Goal: Task Accomplishment & Management: Manage account settings

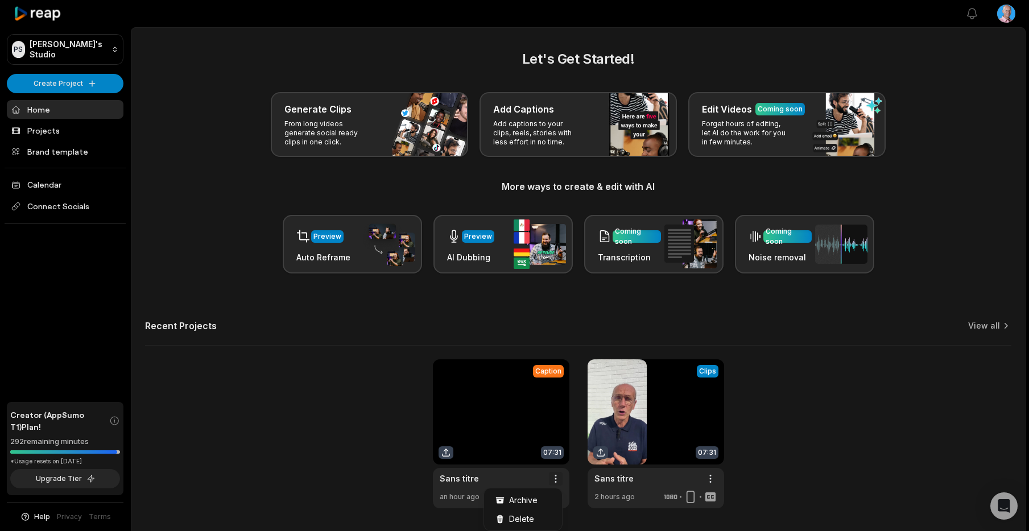
click at [556, 479] on html "PS [PERSON_NAME]'s Studio Create Project Home Projects Brand template Calendar …" at bounding box center [514, 265] width 1029 height 531
click at [530, 520] on span "Delete" at bounding box center [521, 519] width 25 height 12
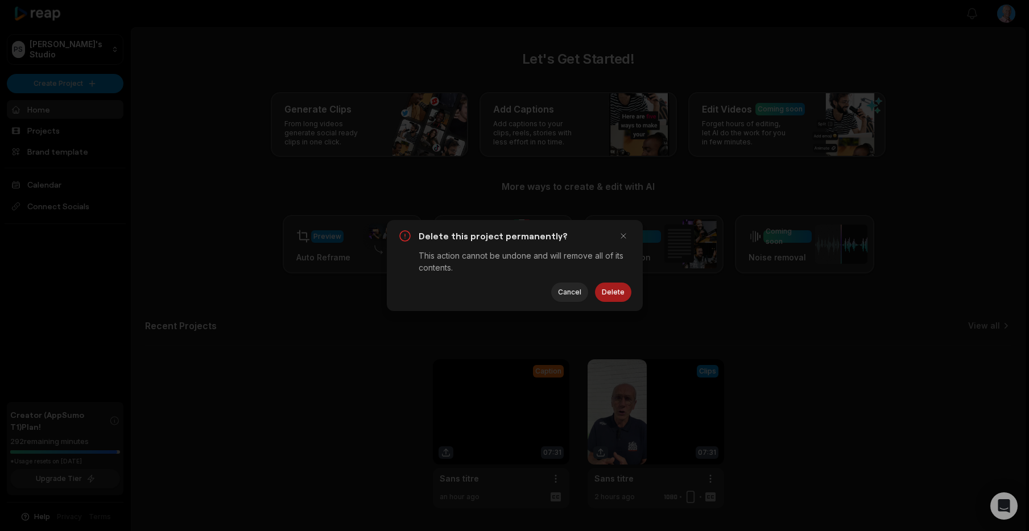
click at [612, 292] on button "Delete" at bounding box center [613, 292] width 36 height 19
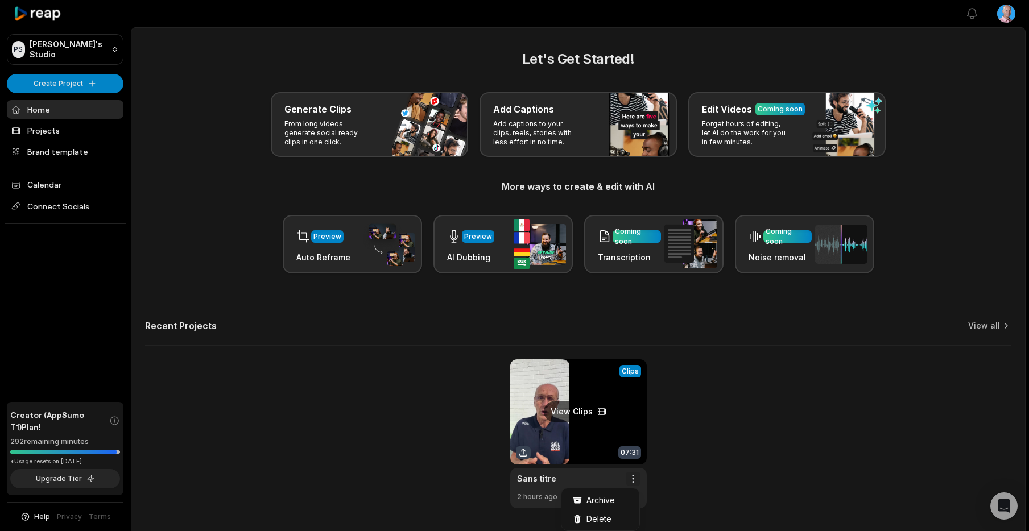
click at [633, 479] on html "PS [PERSON_NAME]'s Studio Create Project Home Projects Brand template Calendar …" at bounding box center [514, 265] width 1029 height 531
click at [598, 520] on span "Delete" at bounding box center [599, 519] width 25 height 12
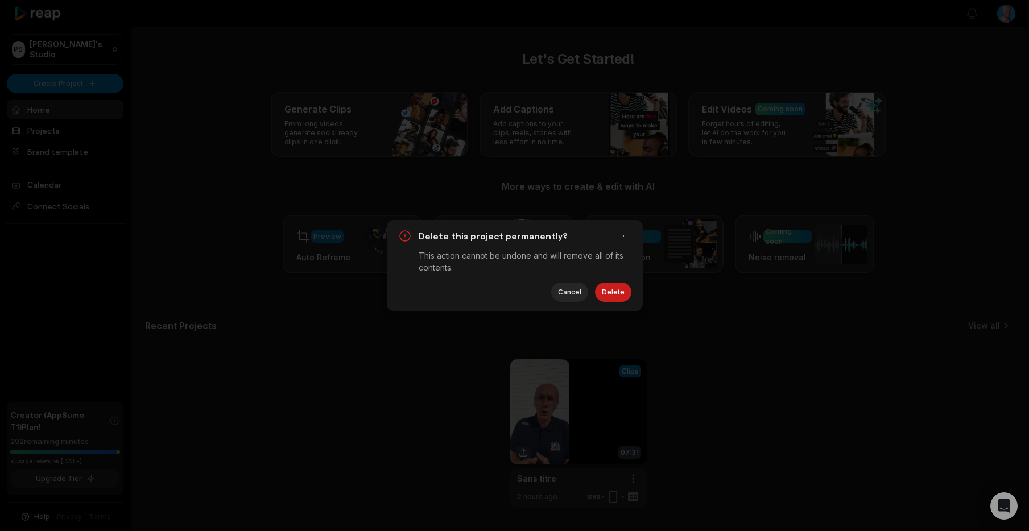
click at [610, 290] on button "Delete" at bounding box center [613, 292] width 36 height 19
